Goal: Task Accomplishment & Management: Manage account settings

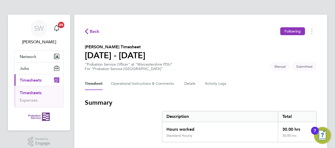
drag, startPoint x: 335, startPoint y: 25, endPoint x: 336, endPoint y: 57, distance: 32.7
click at [200, 56] on section "[PERSON_NAME] Timesheet [DATE] - [DATE] "Probation Service Officer" at "Worcest…" at bounding box center [201, 57] width 232 height 27
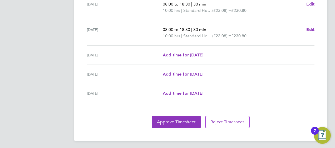
scroll to position [218, 0]
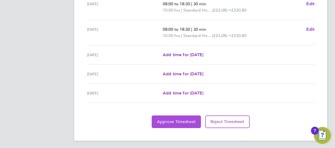
click at [180, 121] on span "Approve Timesheet" at bounding box center [176, 121] width 39 height 5
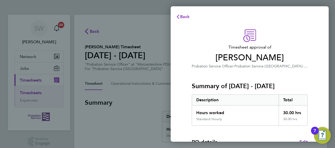
click at [14, 74] on button "Current page: Timesheets" at bounding box center [38, 80] width 49 height 12
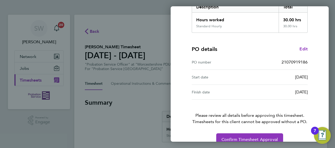
scroll to position [103, 0]
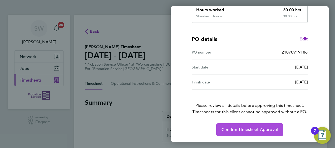
click at [259, 130] on span "Confirm Timesheet Approval" at bounding box center [249, 129] width 56 height 5
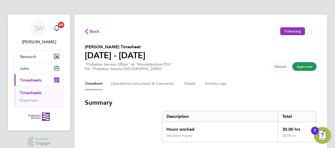
drag, startPoint x: 94, startPoint y: 22, endPoint x: 293, endPoint y: 138, distance: 230.0
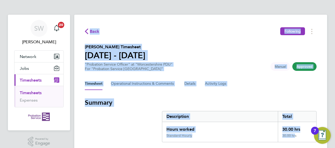
copy div "Back Following [PERSON_NAME] Timesheet [DATE] - [DATE] "Probation Service Offic…"
